Goal: Information Seeking & Learning: Find specific fact

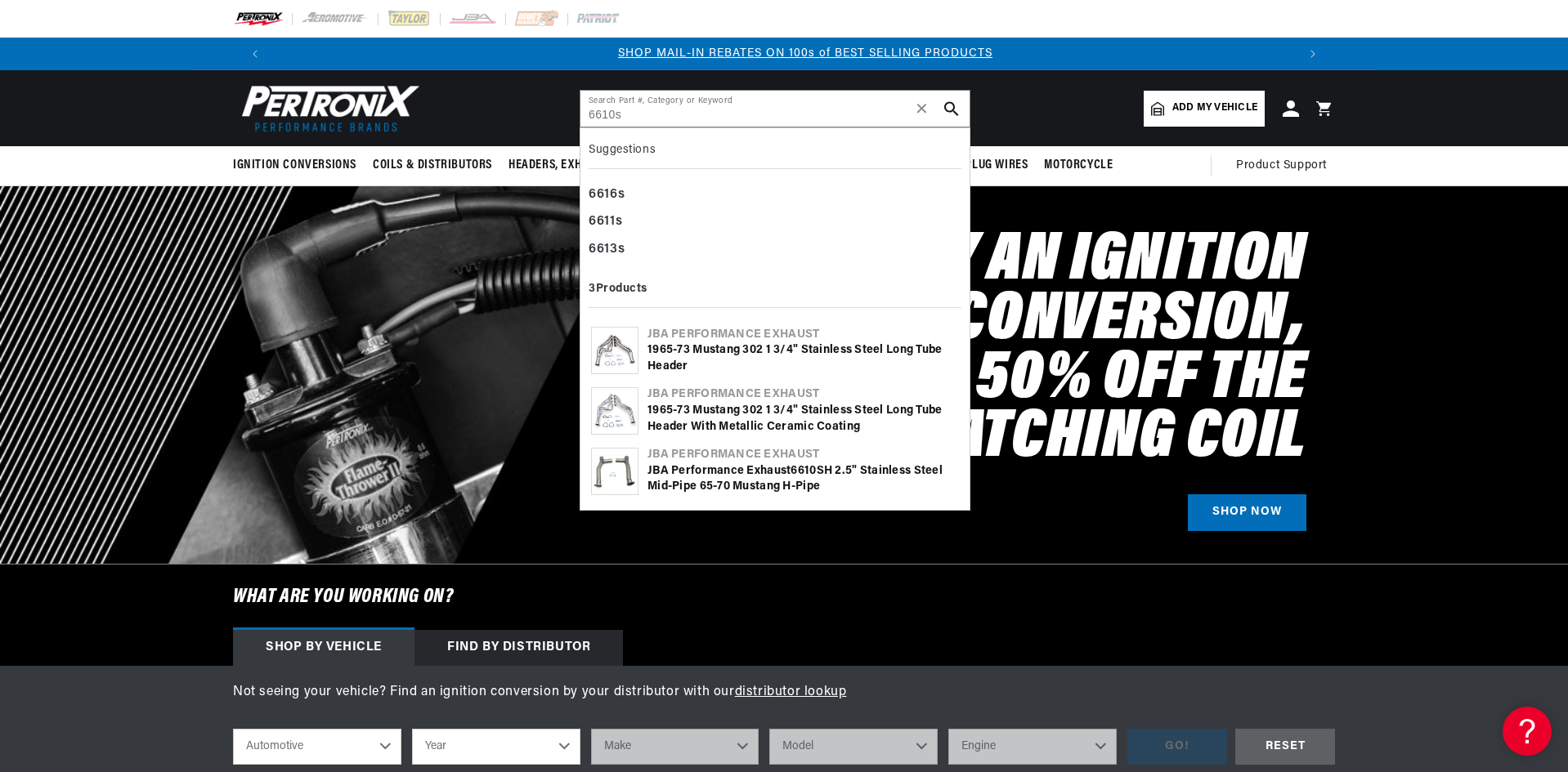
scroll to position [0, 1021]
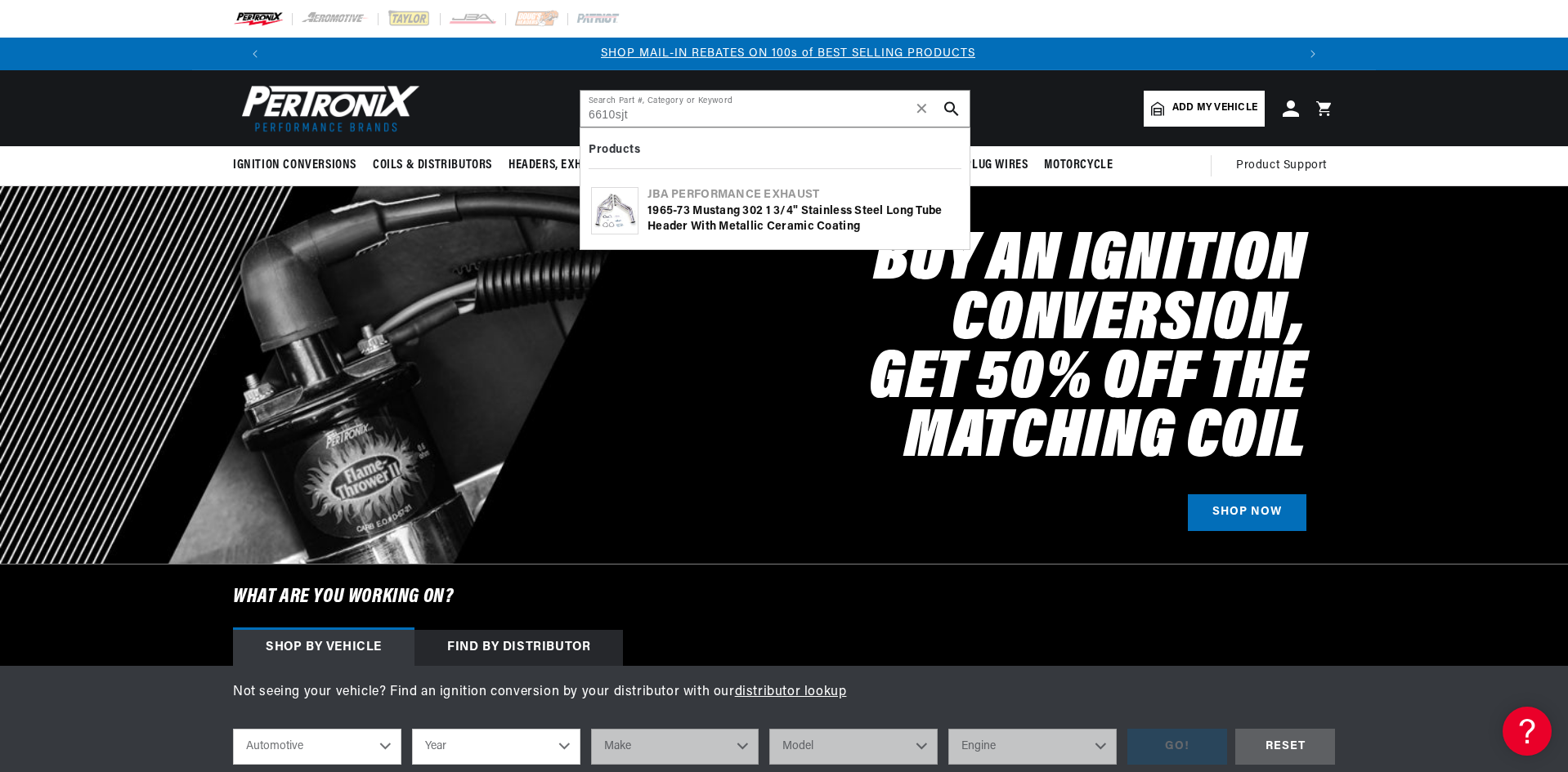
type input "6610sjt"
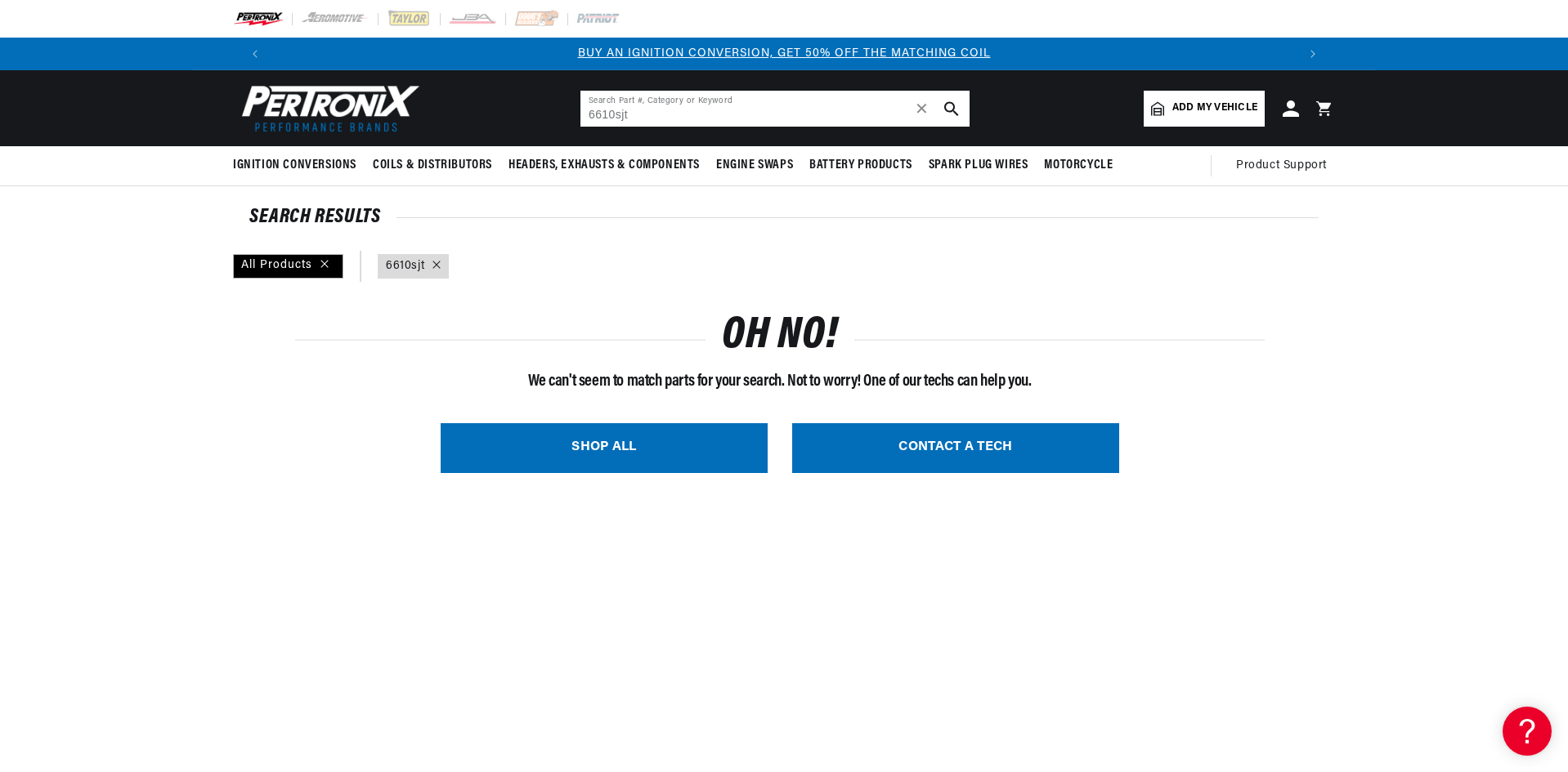
click at [612, 112] on input "6610sjt" at bounding box center [775, 109] width 390 height 36
click at [614, 119] on input "6610sjt" at bounding box center [775, 109] width 390 height 36
click at [1229, 262] on div "All Products query : 6610-sjt" at bounding box center [784, 267] width 1102 height 31
click at [658, 116] on input "6610-sjt" at bounding box center [775, 109] width 390 height 36
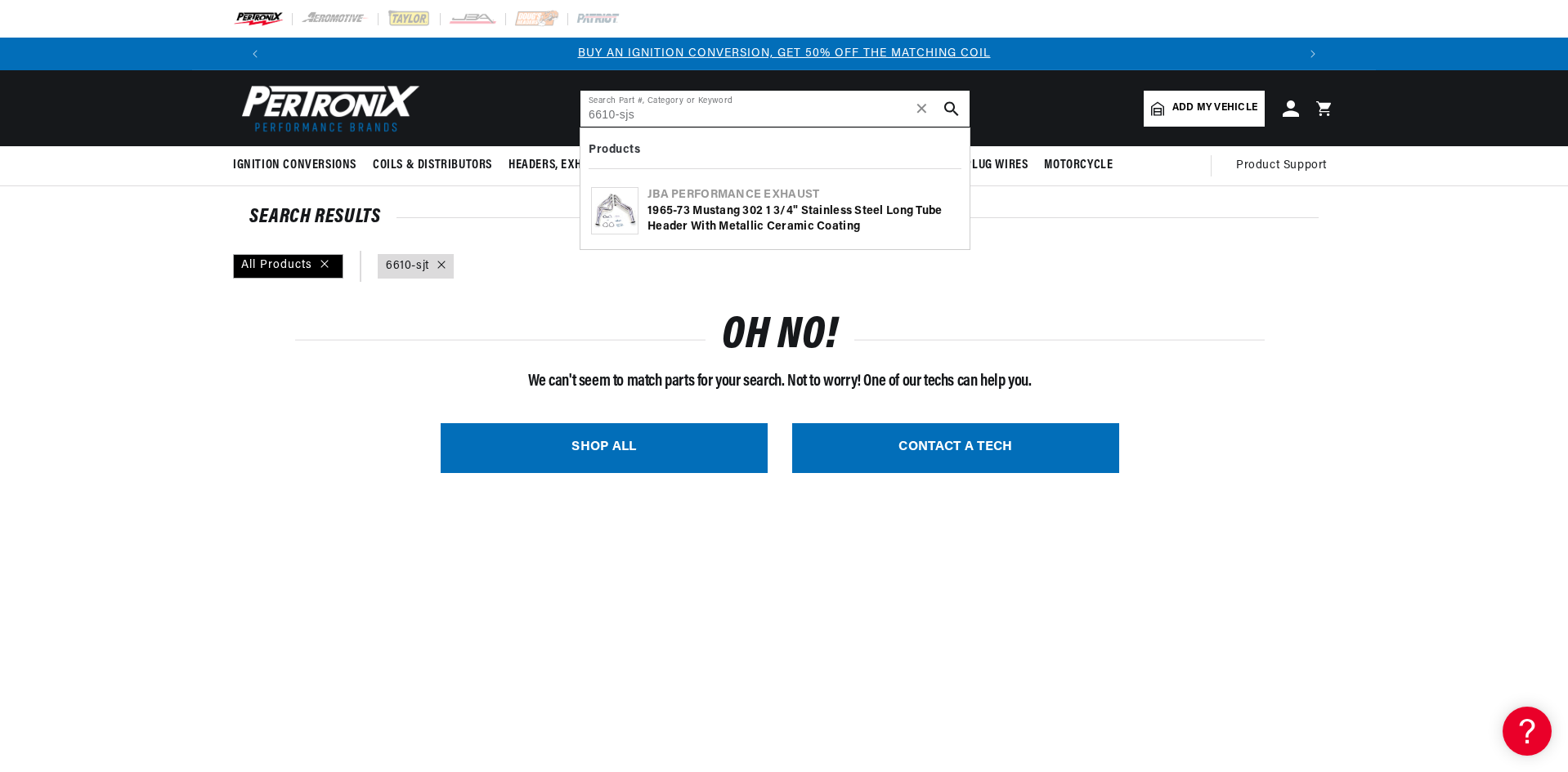
type input "6610-sjs"
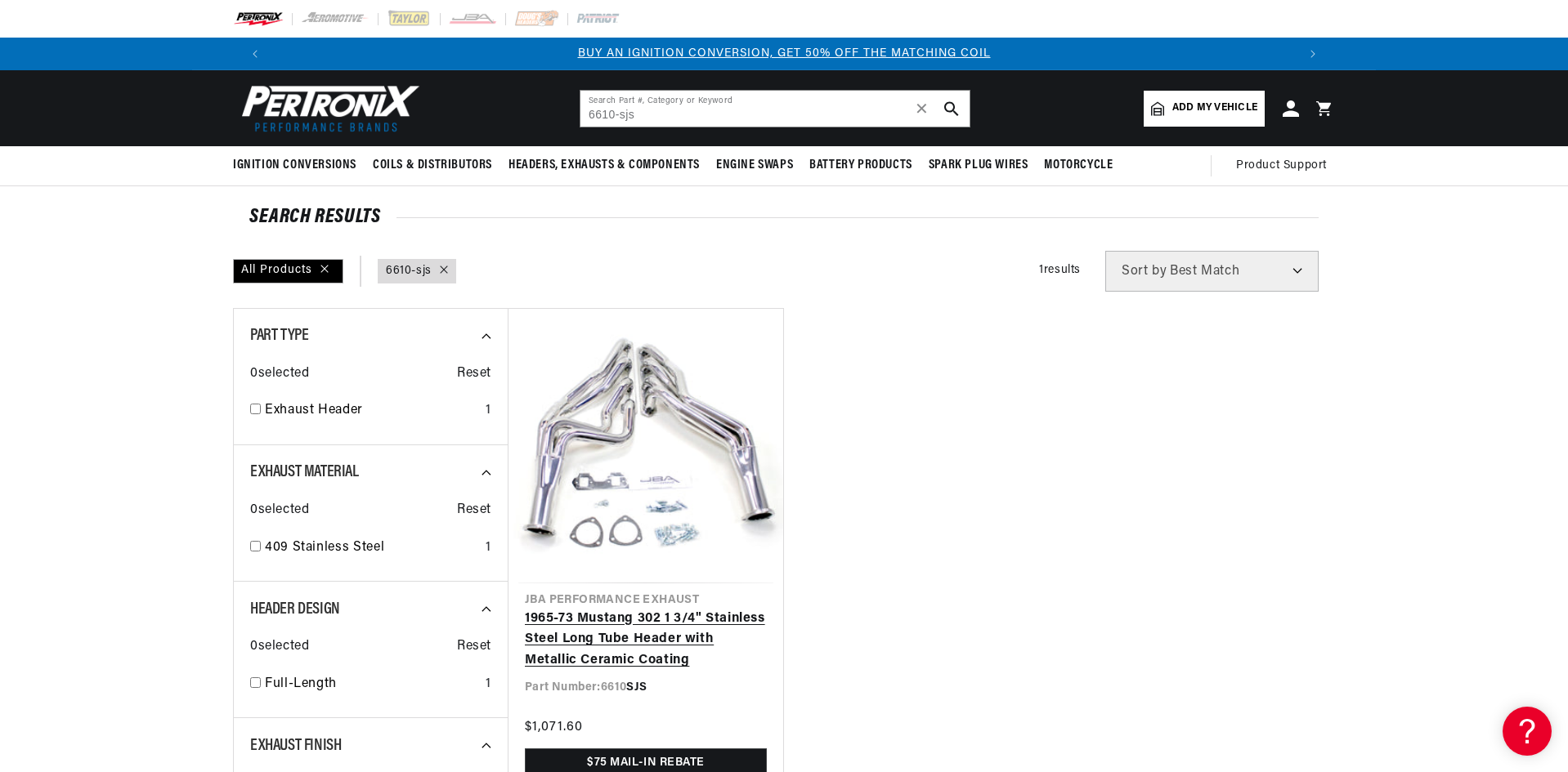
click at [618, 611] on link "1965-73 Mustang 302 1 3/4" Stainless Steel Long Tube Header with Metallic Ceram…" at bounding box center [646, 640] width 242 height 63
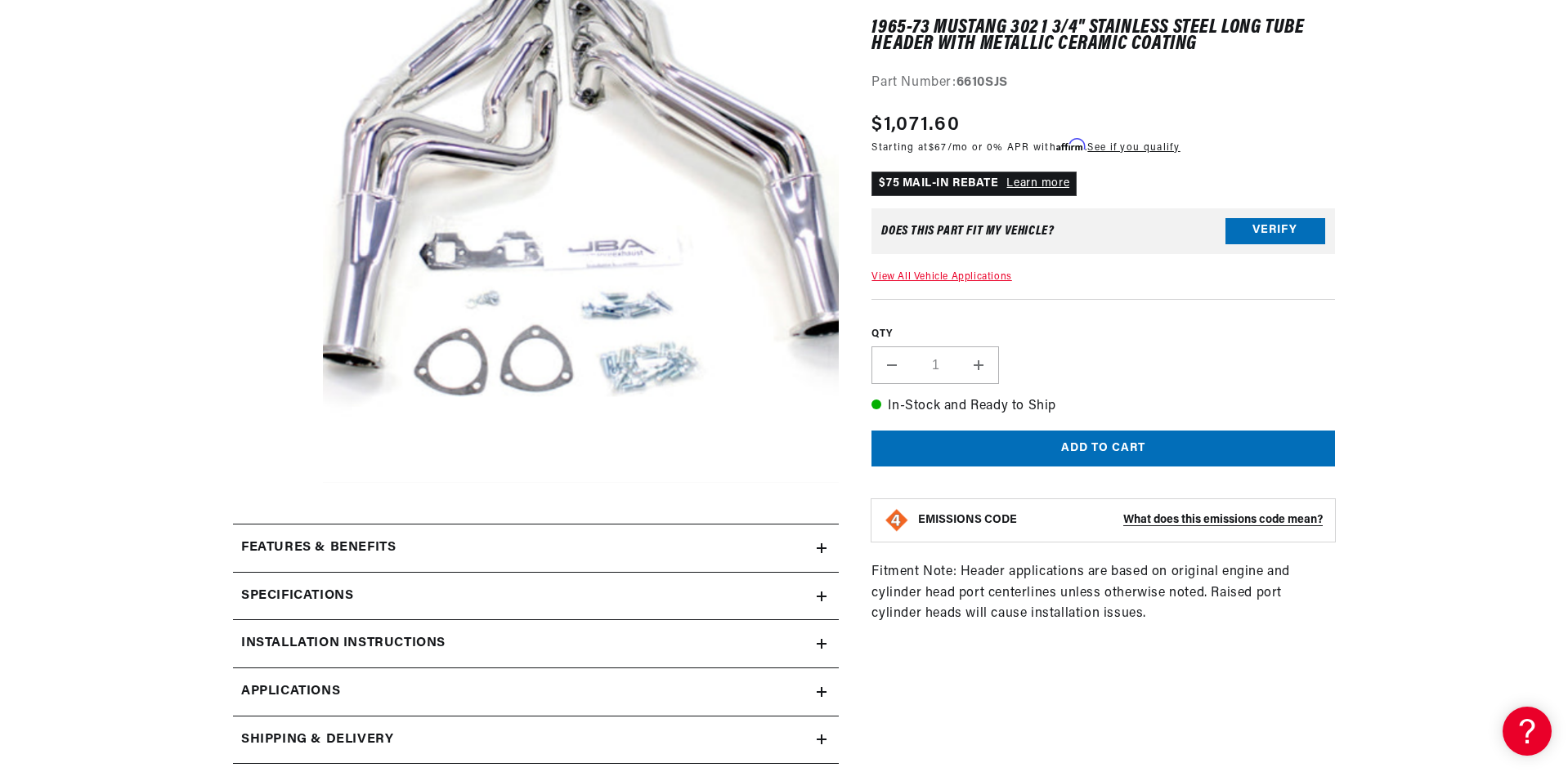
scroll to position [654, 0]
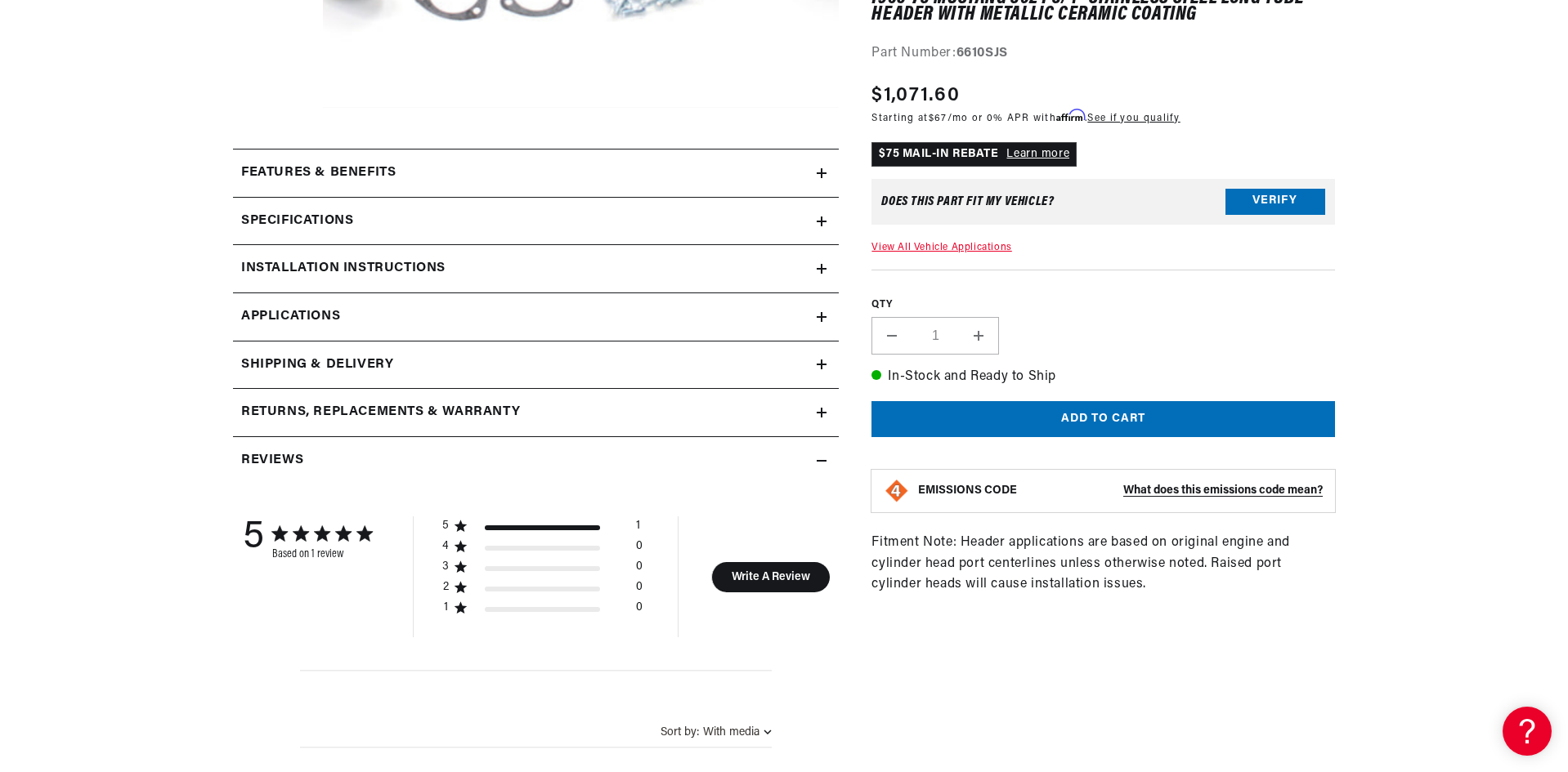
click at [524, 311] on link "Applications" at bounding box center [536, 317] width 606 height 48
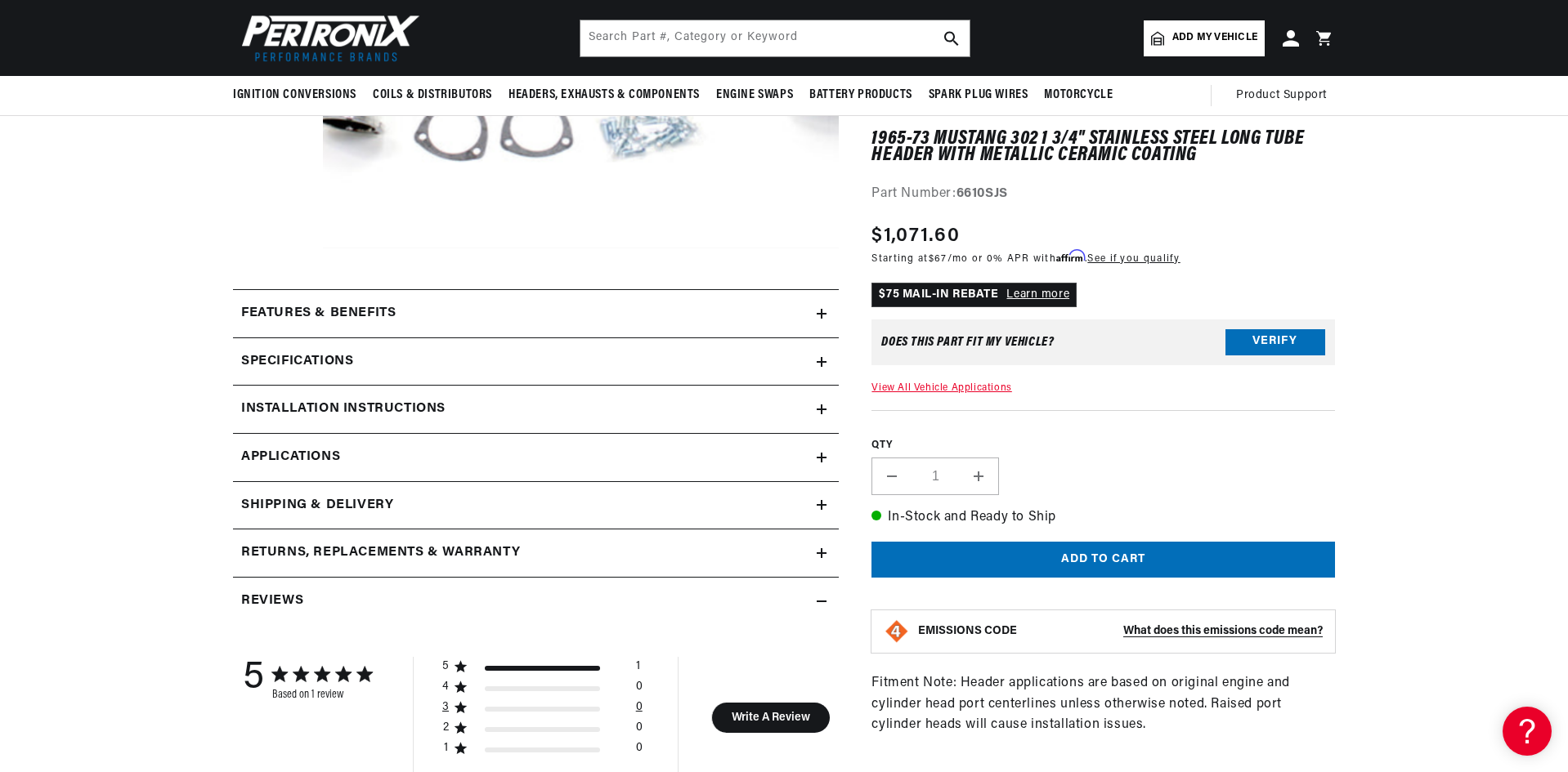
scroll to position [369, 0]
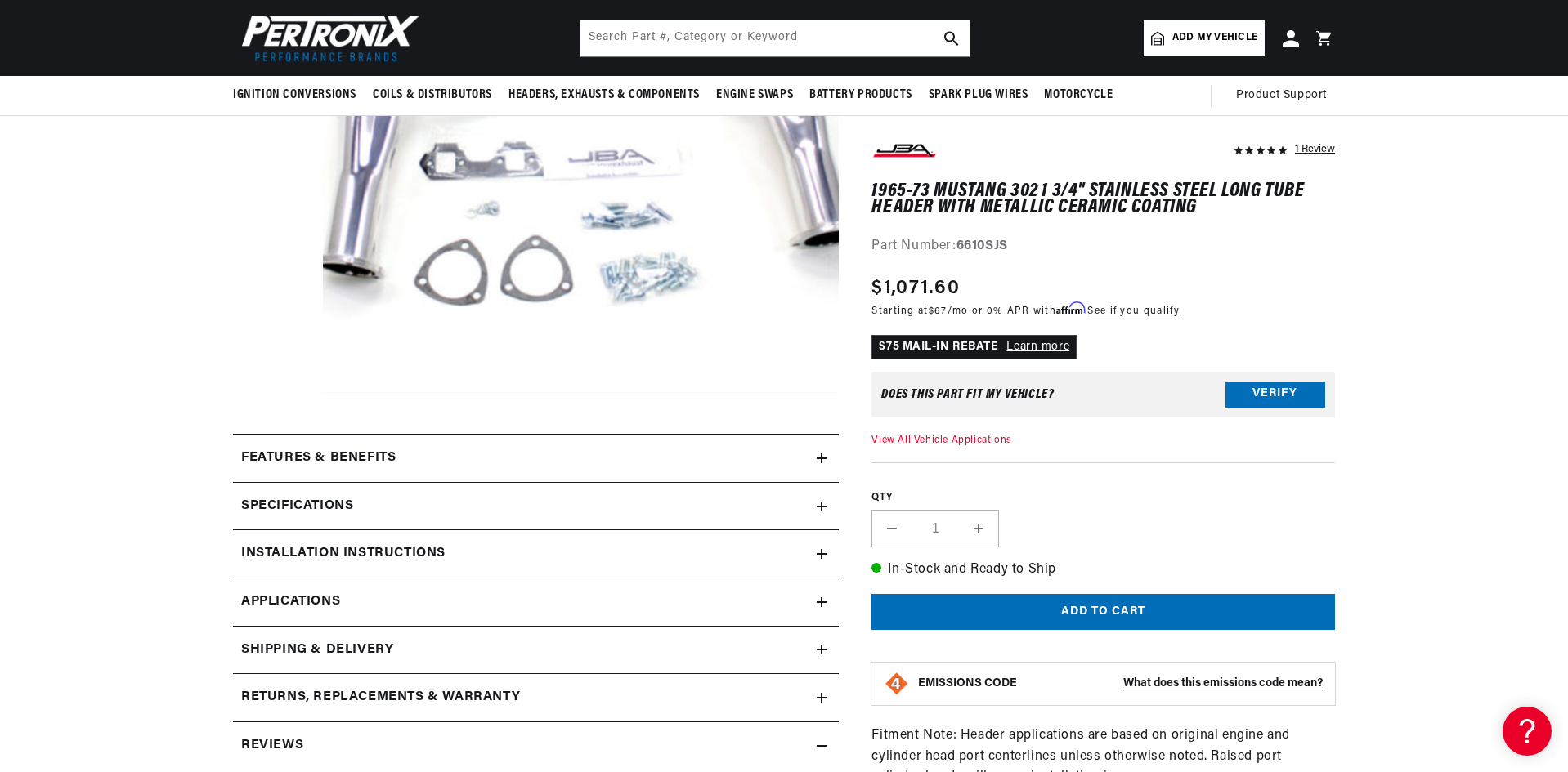
click at [597, 503] on div "Specifications" at bounding box center [525, 506] width 584 height 21
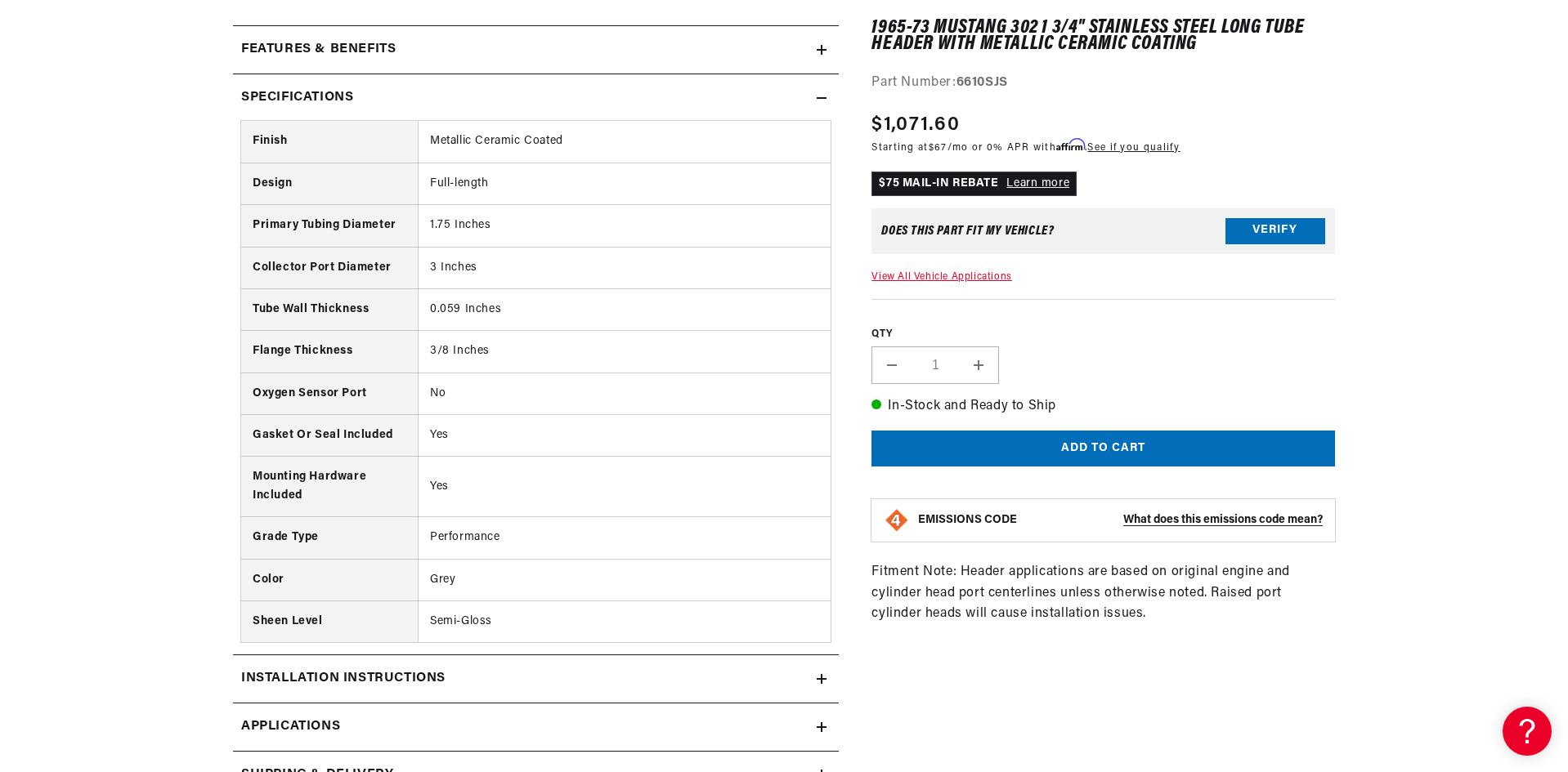
scroll to position [0, 2043]
drag, startPoint x: 1023, startPoint y: 79, endPoint x: 961, endPoint y: 83, distance: 62.1
click at [961, 83] on div "Part Number: 6610SJS" at bounding box center [1104, 84] width 463 height 21
copy strong "6610SJS"
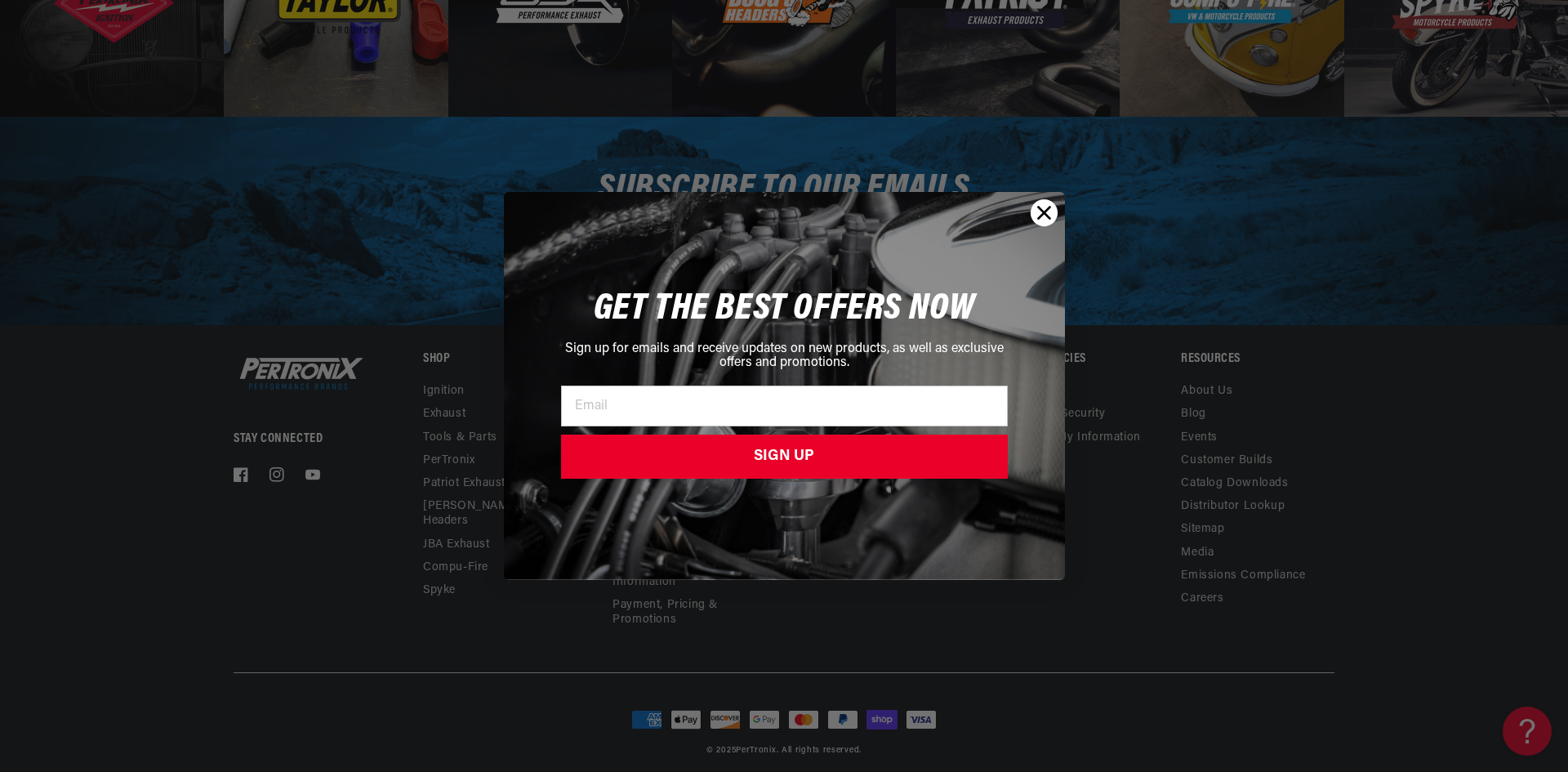
click at [1044, 213] on icon "Close dialog" at bounding box center [1043, 213] width 11 height 11
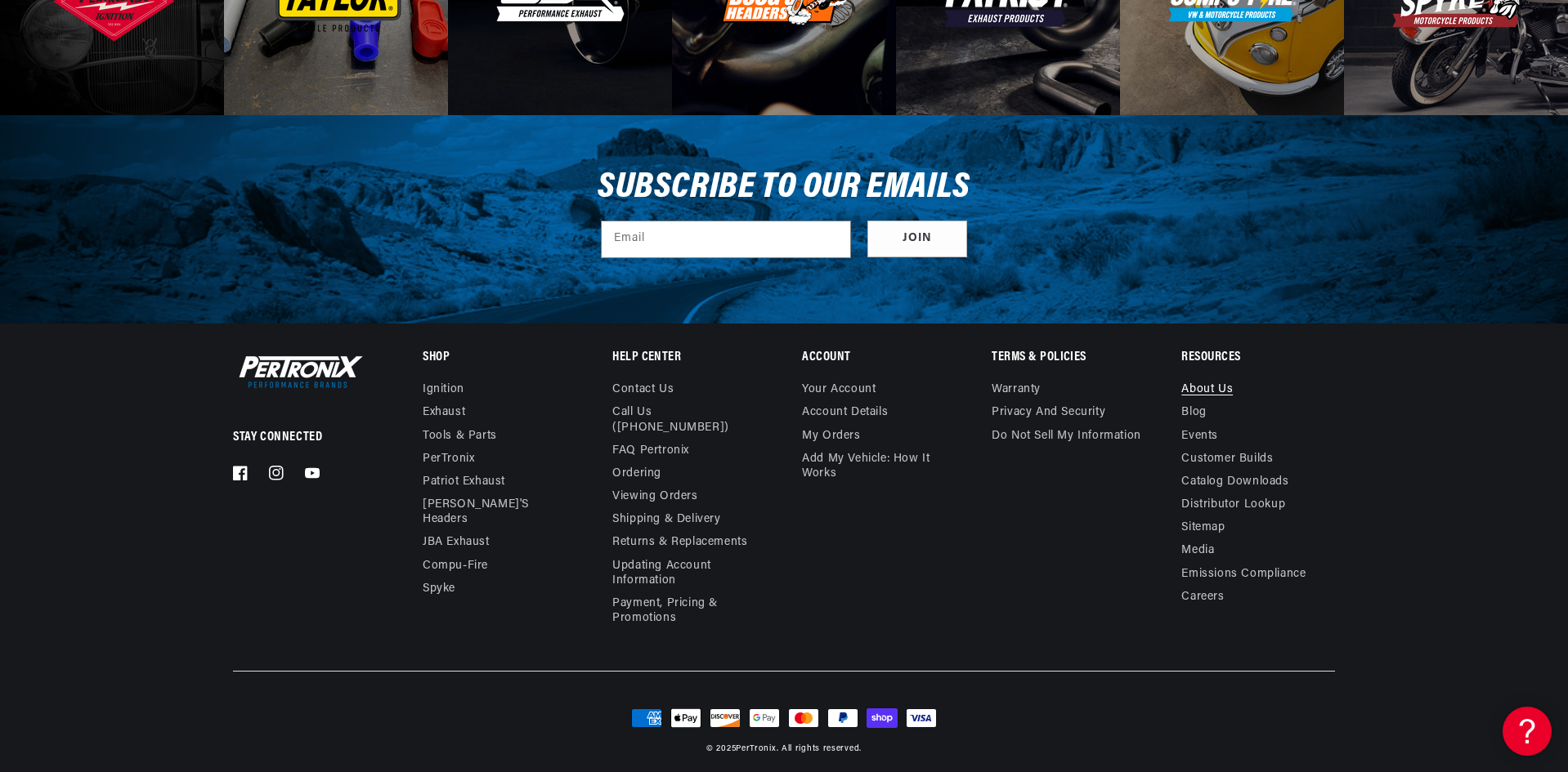
scroll to position [0, 1021]
click at [1229, 386] on link "About Us" at bounding box center [1208, 392] width 51 height 19
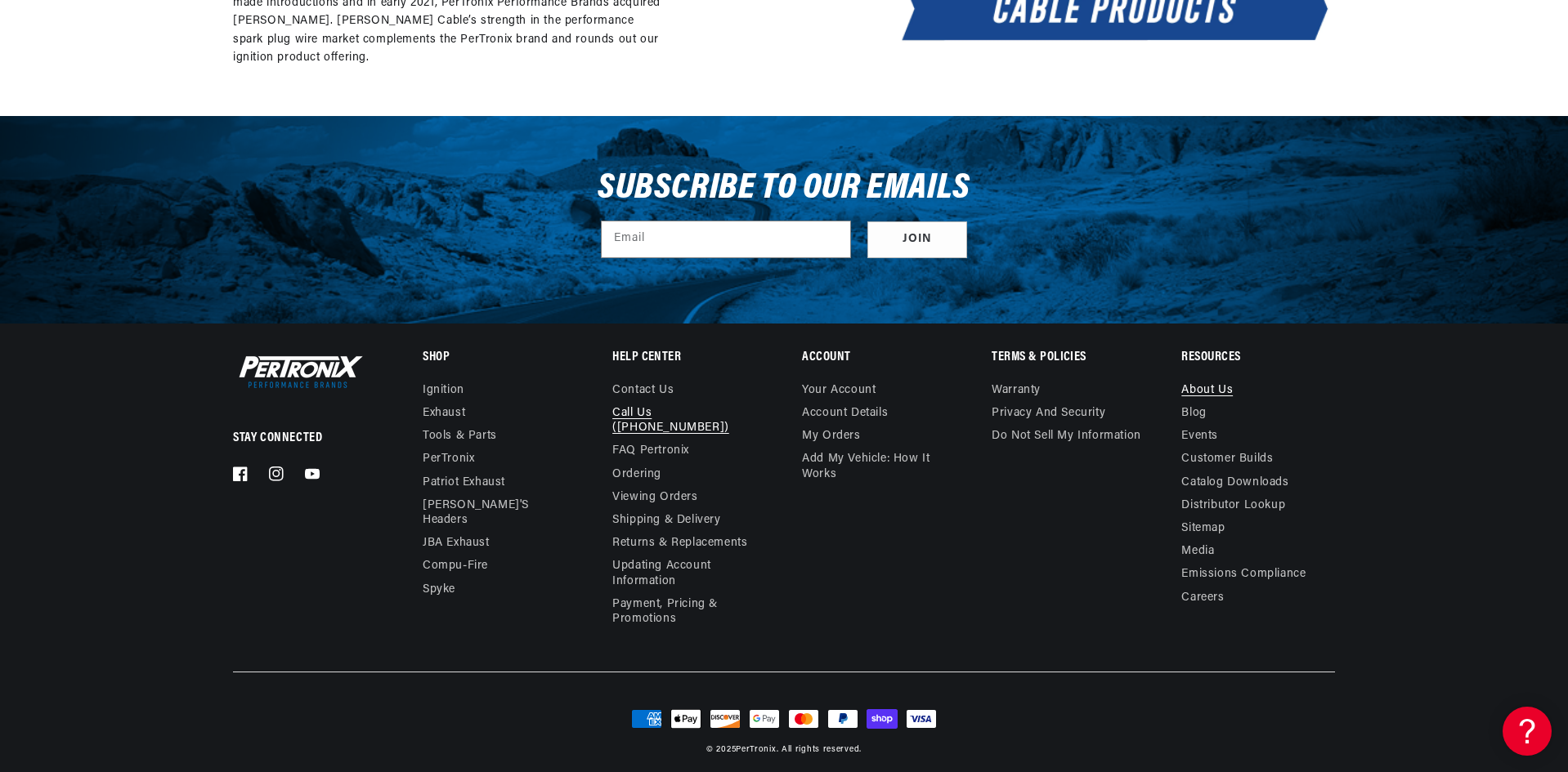
scroll to position [0, 1021]
click at [644, 383] on link "Contact us" at bounding box center [643, 393] width 61 height 19
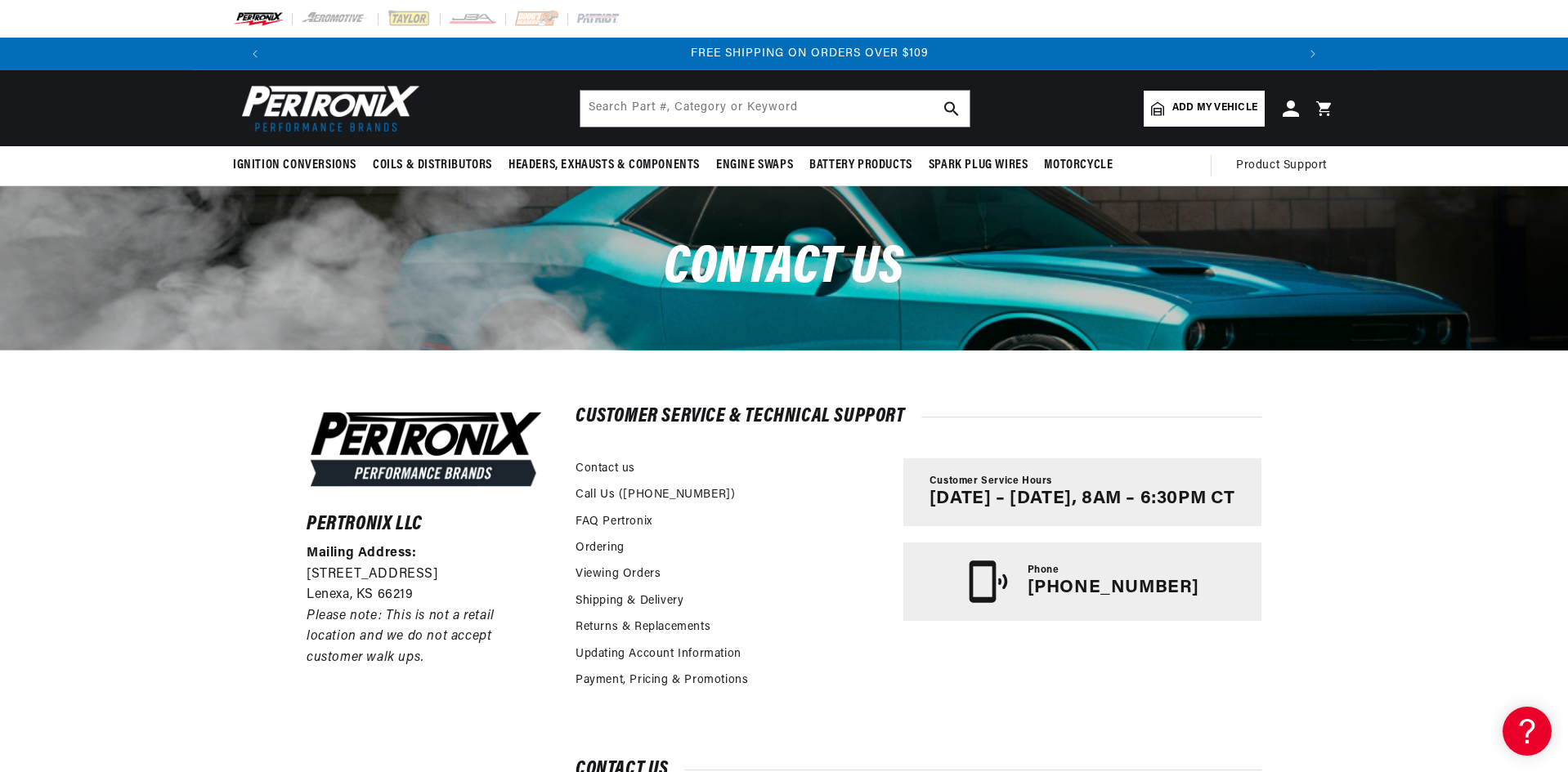
scroll to position [0, 2043]
